Goal: Task Accomplishment & Management: Complete application form

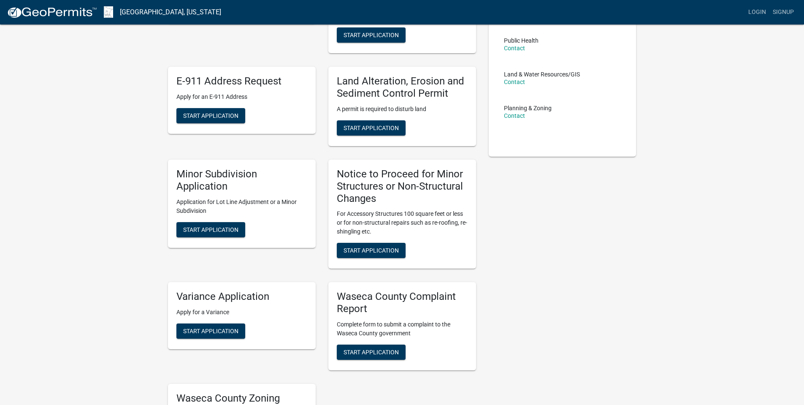
scroll to position [253, 0]
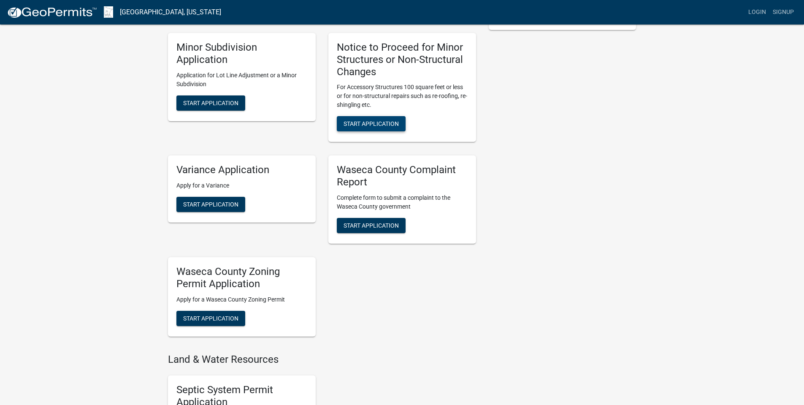
click at [372, 127] on span "Start Application" at bounding box center [371, 123] width 55 height 7
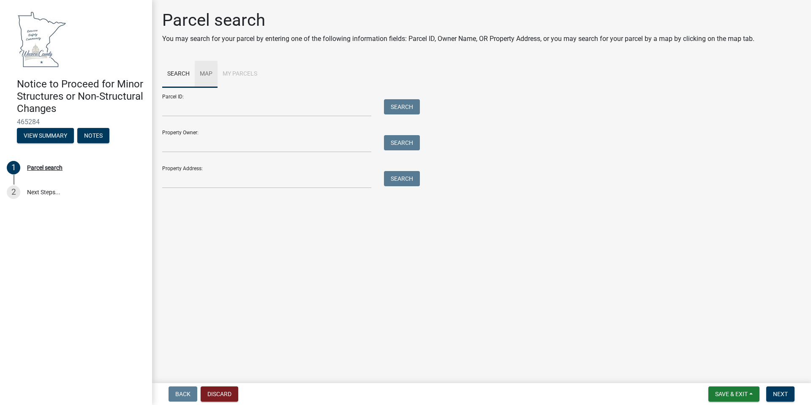
click at [206, 75] on link "Map" at bounding box center [206, 74] width 23 height 27
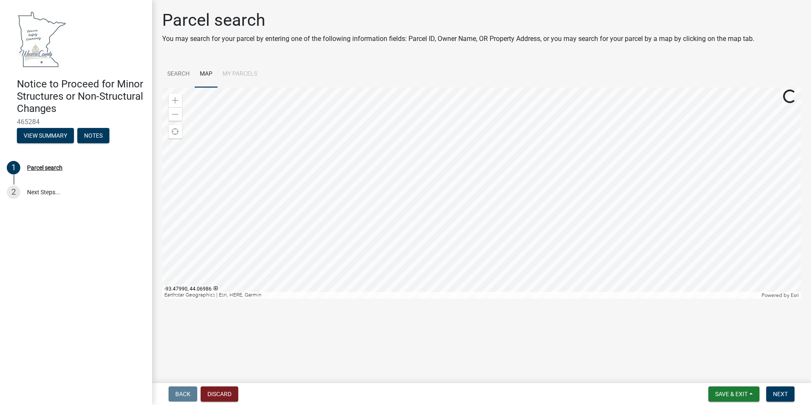
click at [516, 183] on div at bounding box center [481, 192] width 639 height 211
click at [384, 123] on div at bounding box center [481, 192] width 639 height 211
click at [530, 279] on div at bounding box center [481, 192] width 639 height 211
click at [555, 267] on div at bounding box center [481, 192] width 639 height 211
click at [477, 299] on div at bounding box center [481, 192] width 639 height 211
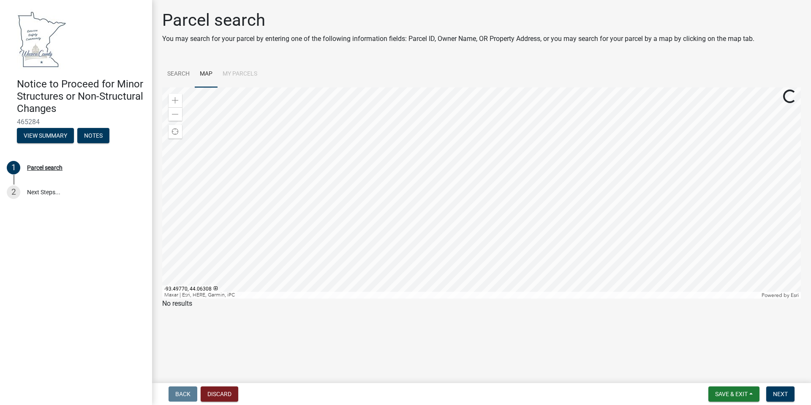
click at [364, 227] on div at bounding box center [481, 192] width 639 height 211
click at [351, 212] on div at bounding box center [481, 192] width 639 height 211
click at [313, 132] on div at bounding box center [481, 192] width 639 height 211
click at [375, 224] on div at bounding box center [481, 192] width 639 height 211
click at [446, 260] on div at bounding box center [481, 192] width 639 height 211
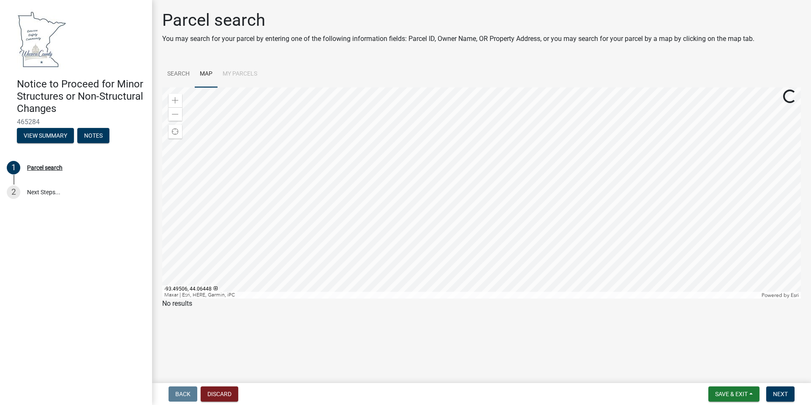
click at [383, 217] on div at bounding box center [481, 192] width 639 height 211
click at [375, 87] on div at bounding box center [481, 192] width 639 height 211
click at [488, 216] on div at bounding box center [481, 192] width 639 height 211
click at [423, 196] on div at bounding box center [481, 192] width 639 height 211
click at [433, 189] on div at bounding box center [481, 192] width 639 height 211
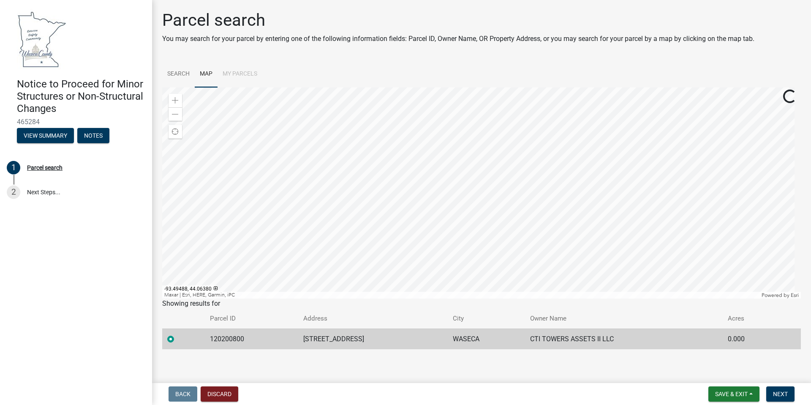
click at [433, 189] on div at bounding box center [481, 192] width 639 height 211
click at [784, 392] on span "Next" at bounding box center [780, 394] width 15 height 7
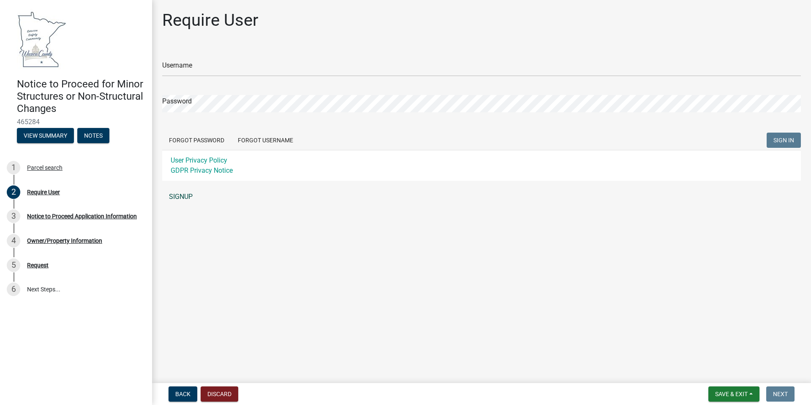
click at [186, 196] on link "SIGNUP" at bounding box center [481, 196] width 639 height 17
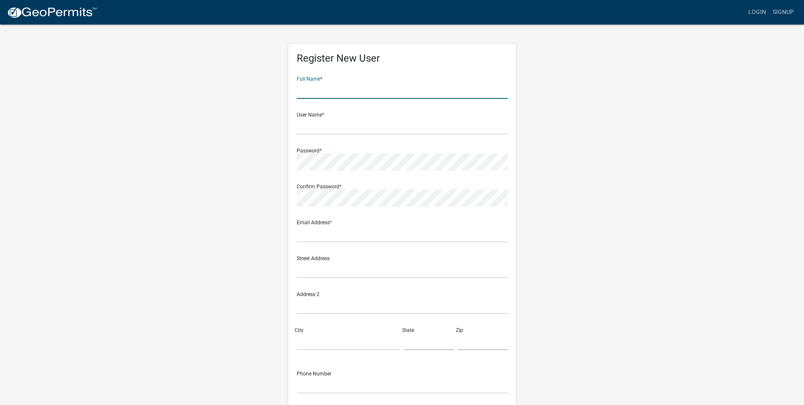
click at [344, 92] on input "text" at bounding box center [402, 90] width 211 height 17
click at [350, 82] on input "text" at bounding box center [402, 90] width 211 height 17
type input "[PERSON_NAME]"
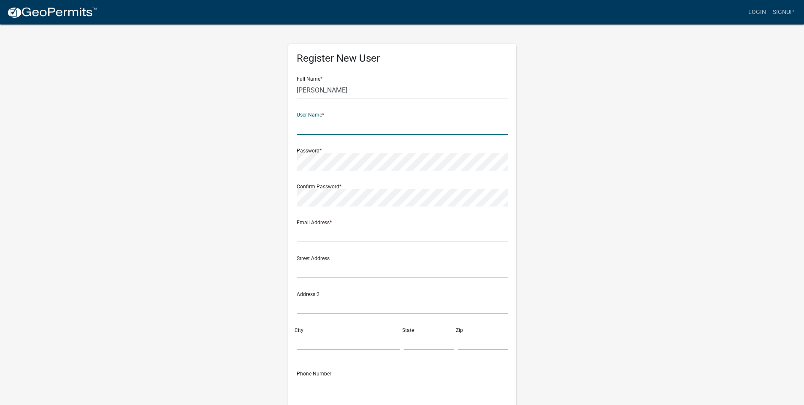
click at [310, 122] on input "text" at bounding box center [402, 125] width 211 height 17
type input "3"
type input "mamcdaniel"
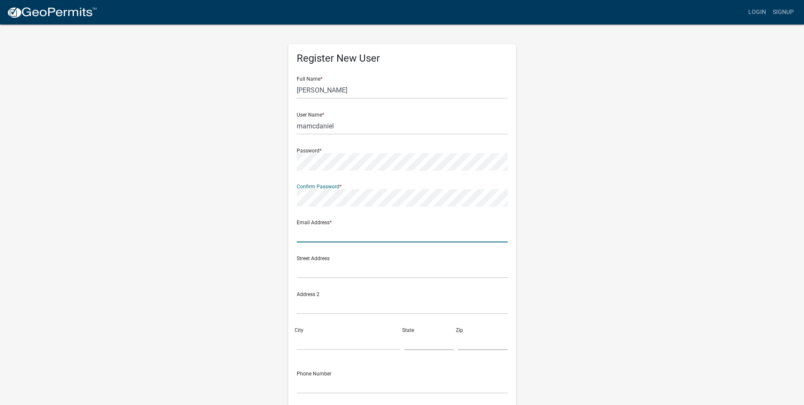
click at [341, 234] on input "text" at bounding box center [402, 233] width 211 height 17
type input "[EMAIL_ADDRESS][DOMAIN_NAME]"
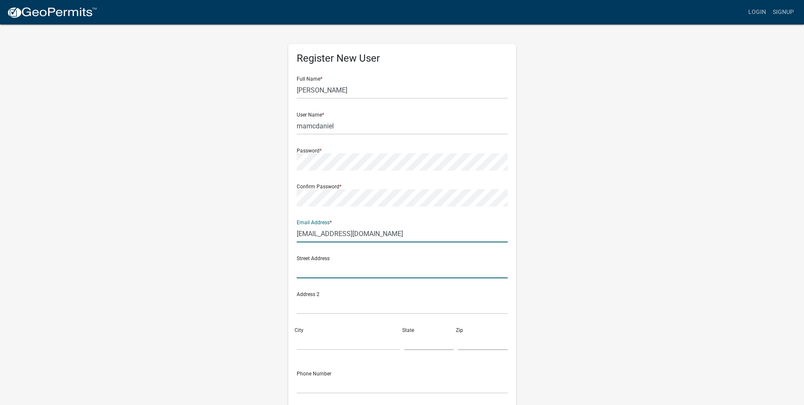
type input "[STREET_ADDRESS]"
type input "[GEOGRAPHIC_DATA]"
type input "IA"
type input "50265"
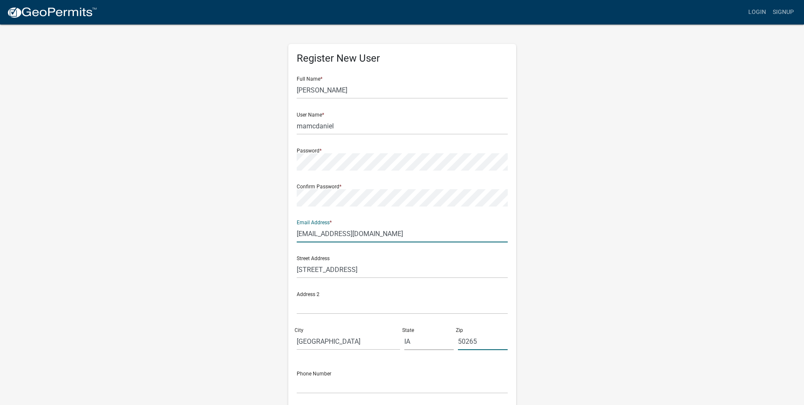
type input "3096350674"
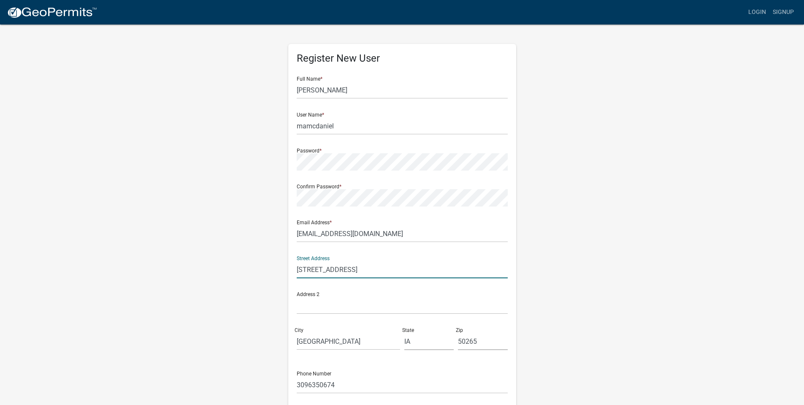
drag, startPoint x: 367, startPoint y: 271, endPoint x: 246, endPoint y: 269, distance: 121.2
click at [246, 269] on div "Register New User Full Name * [PERSON_NAME] User Name * mamcdaniel Password * C…" at bounding box center [402, 250] width 481 height 452
type input "[STREET_ADDRESS]"
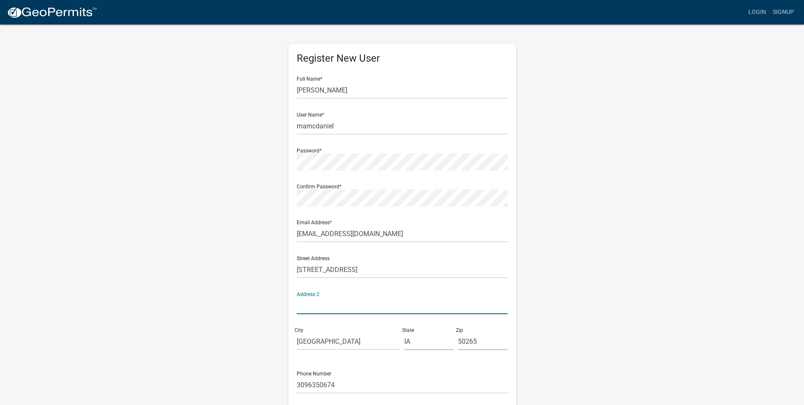
click at [309, 306] on input "text" at bounding box center [402, 305] width 211 height 17
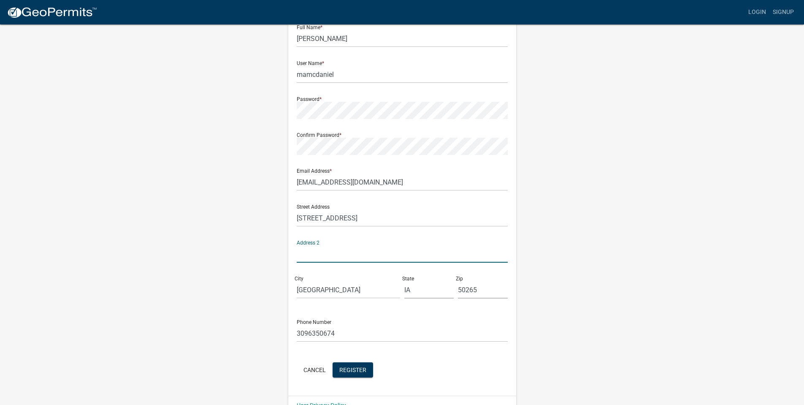
scroll to position [71, 0]
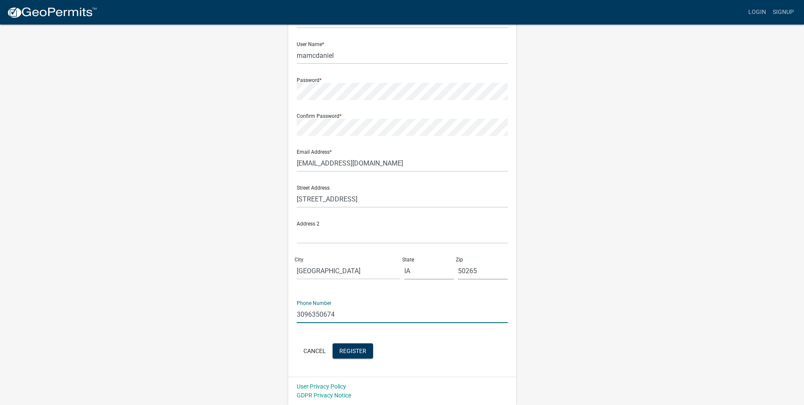
drag, startPoint x: 364, startPoint y: 308, endPoint x: 229, endPoint y: 310, distance: 134.7
click at [229, 310] on div "Register New User Full Name * [PERSON_NAME] User Name * mamcdaniel Password * C…" at bounding box center [402, 179] width 481 height 452
type input "[PHONE_NUMBER]"
click at [353, 347] on span "Register" at bounding box center [353, 350] width 27 height 7
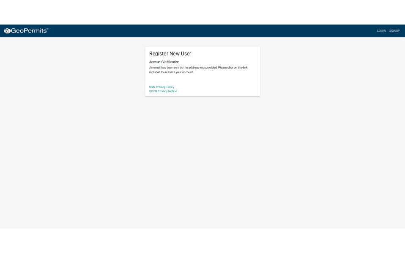
scroll to position [0, 0]
